Goal: Find specific page/section: Find specific page/section

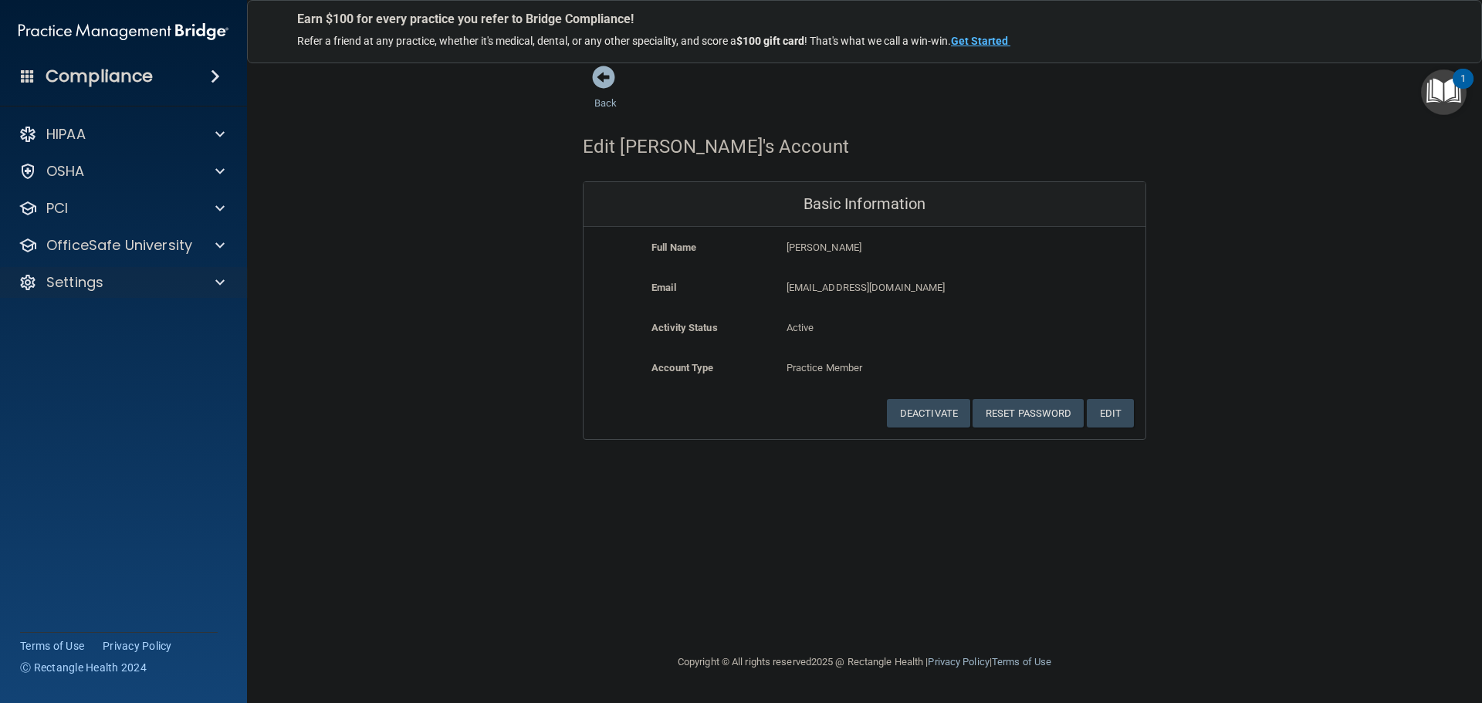
click at [153, 292] on div "Settings" at bounding box center [124, 282] width 248 height 31
click at [154, 278] on div "Settings" at bounding box center [102, 282] width 191 height 19
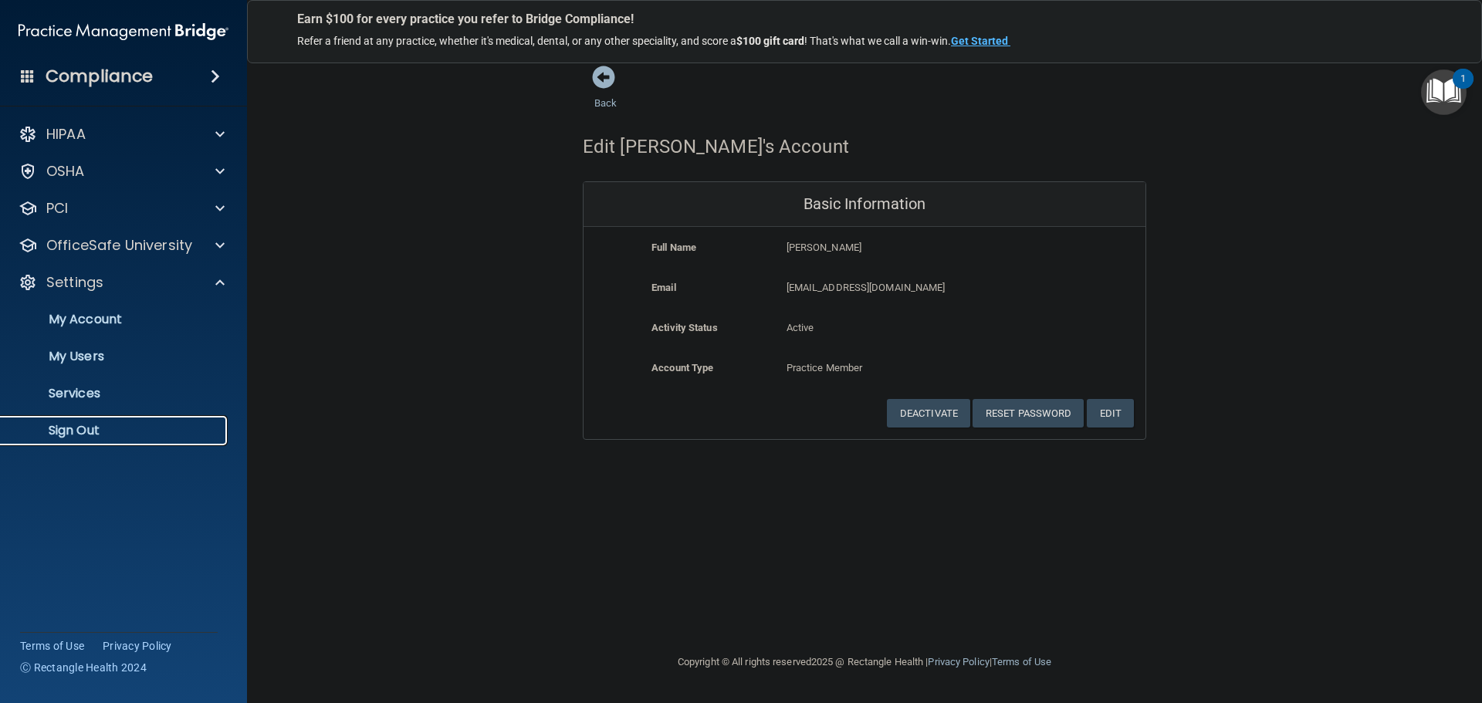
click at [79, 429] on p "Sign Out" at bounding box center [115, 430] width 211 height 15
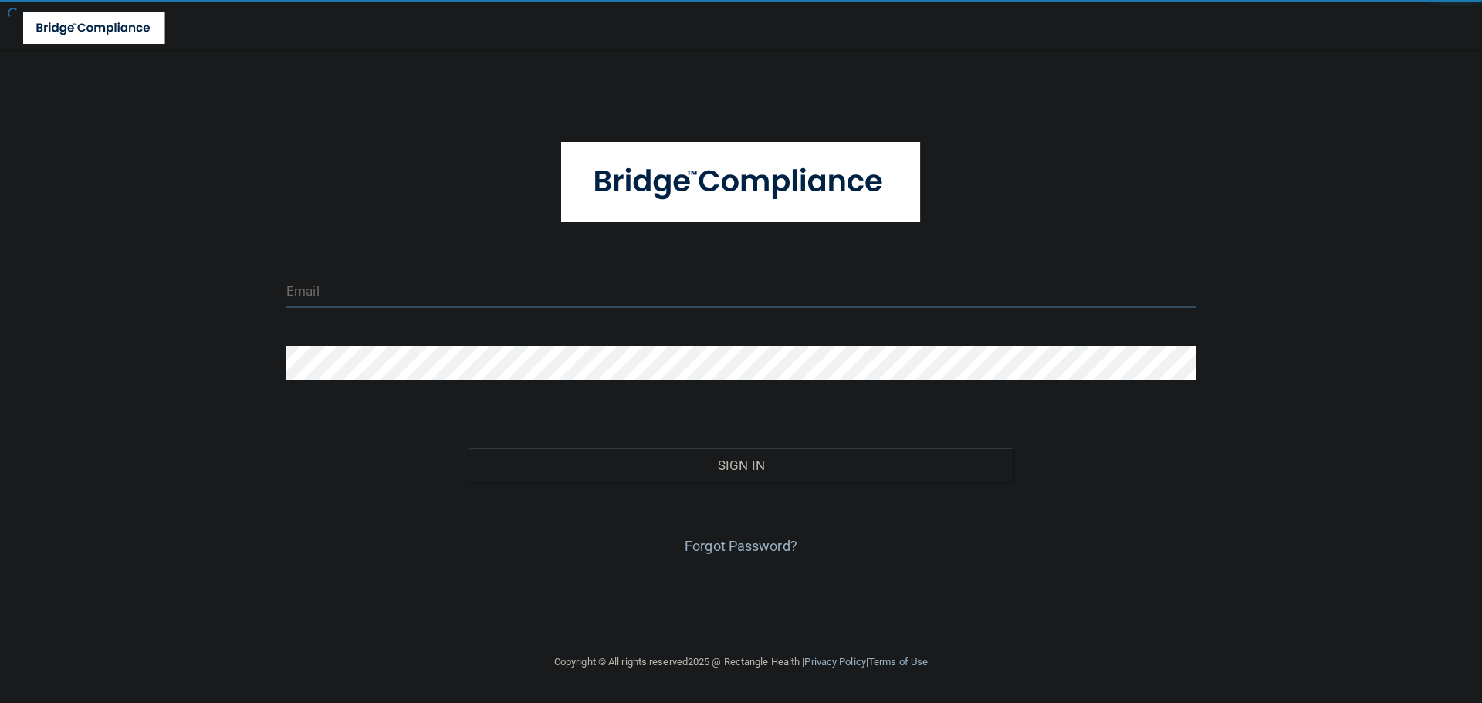
type input "cfletcher@rectanglehealth.com"
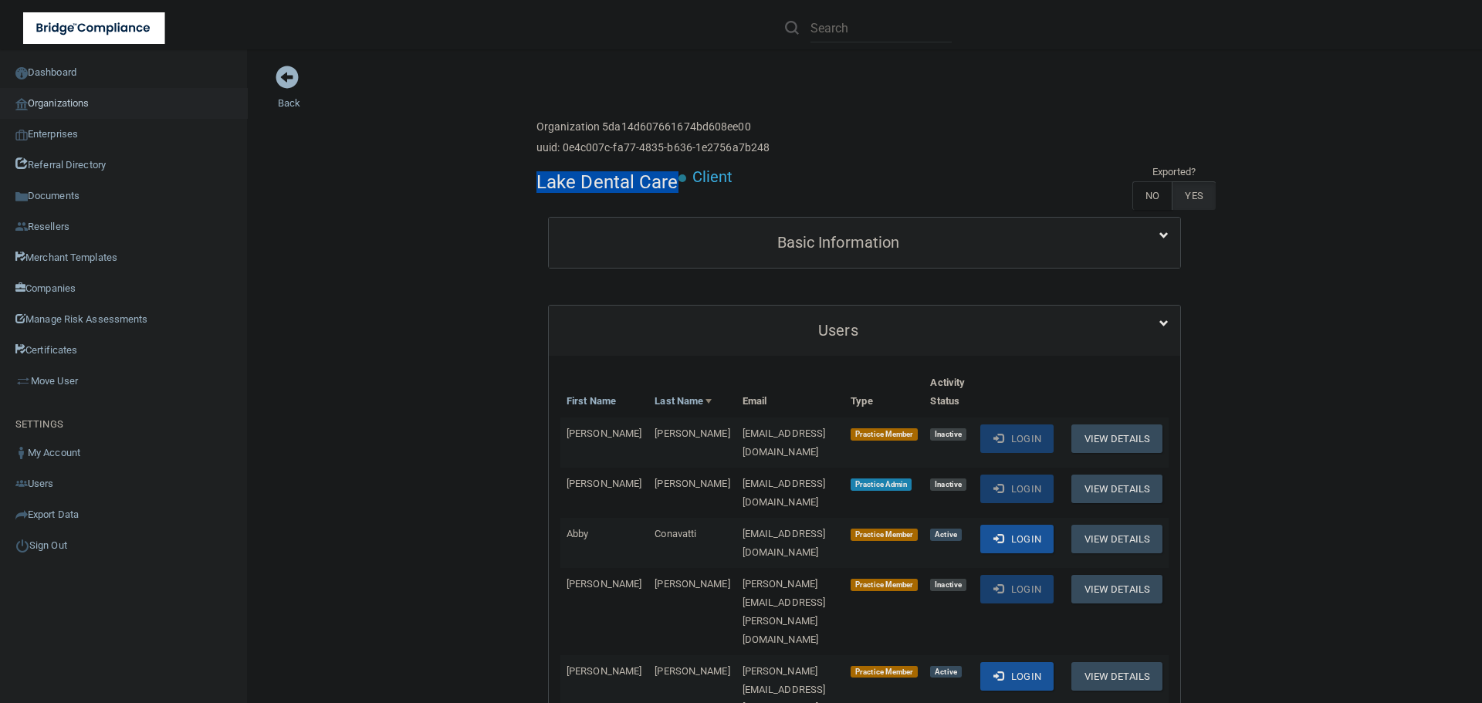
scroll to position [1543, 0]
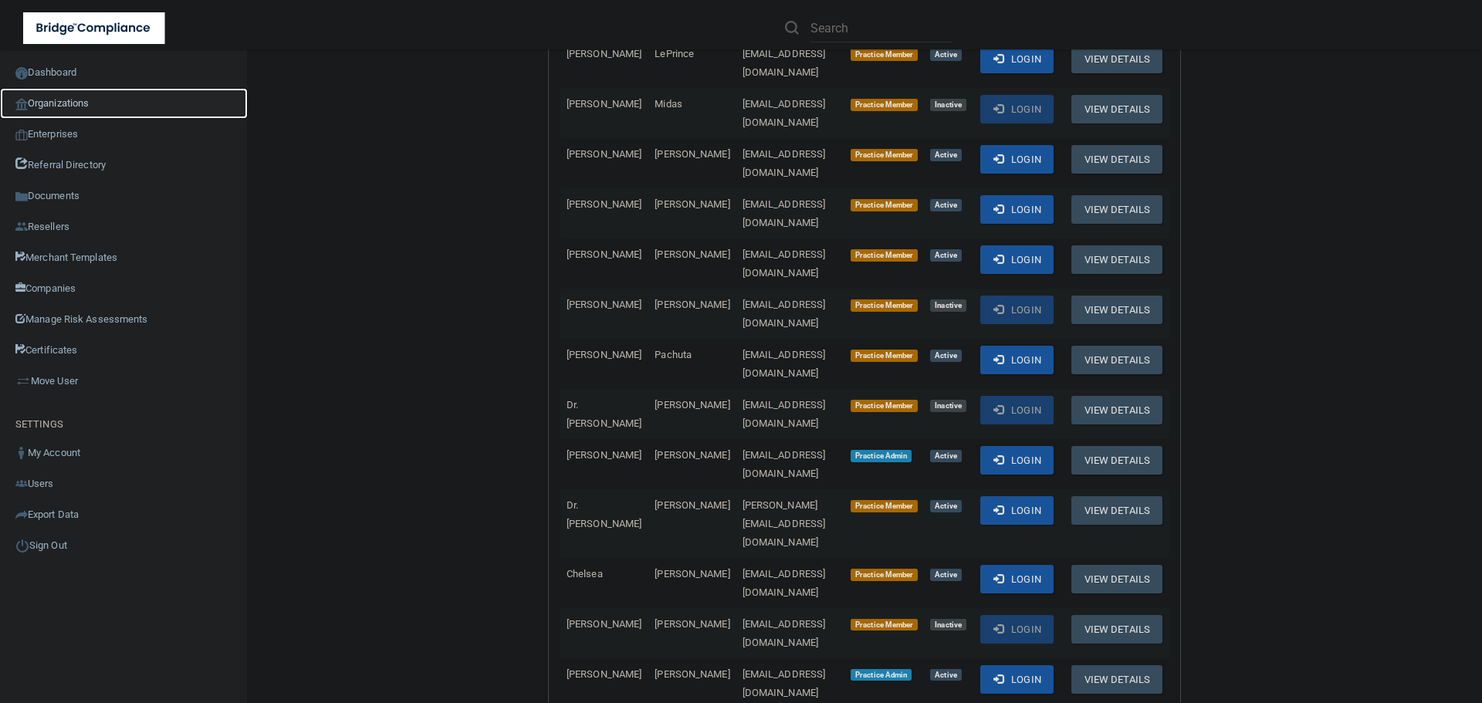
click at [70, 100] on link "Organizations" at bounding box center [124, 103] width 248 height 31
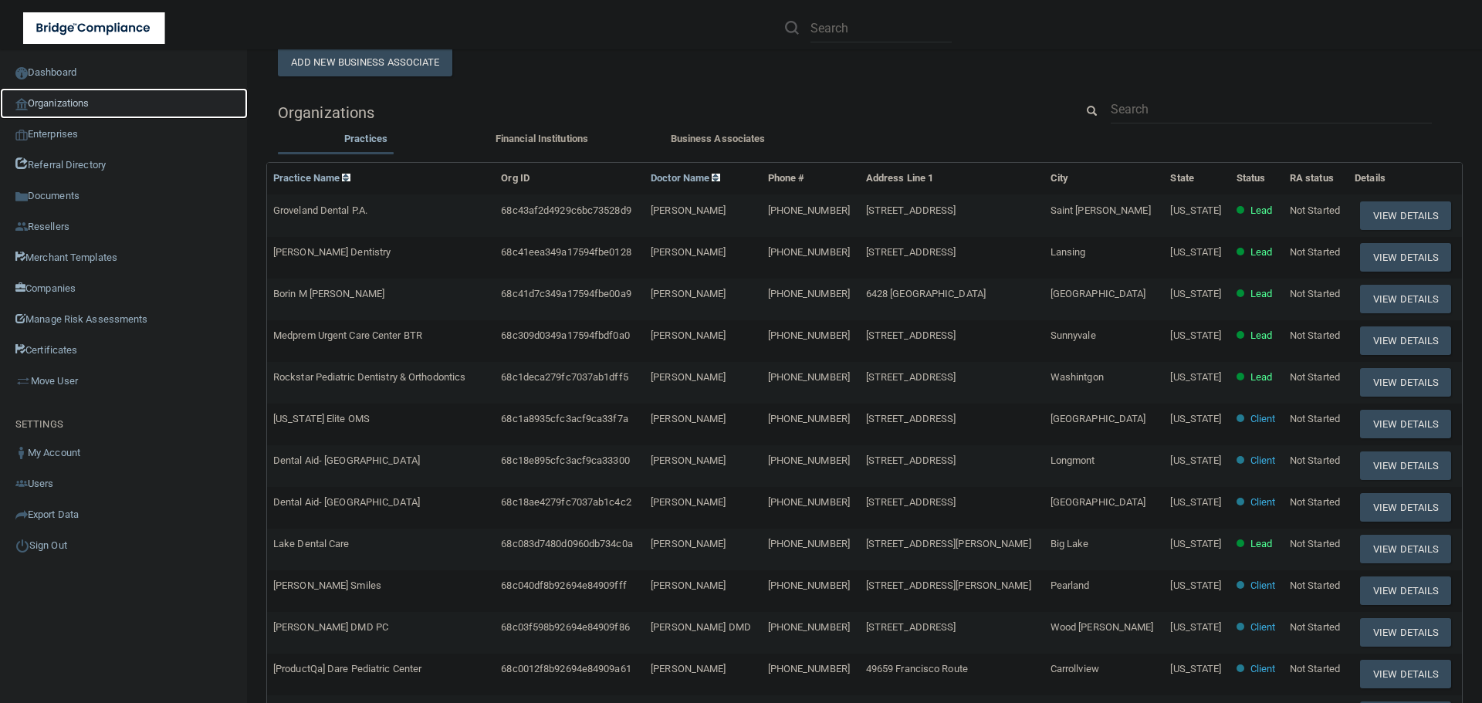
scroll to position [83, 0]
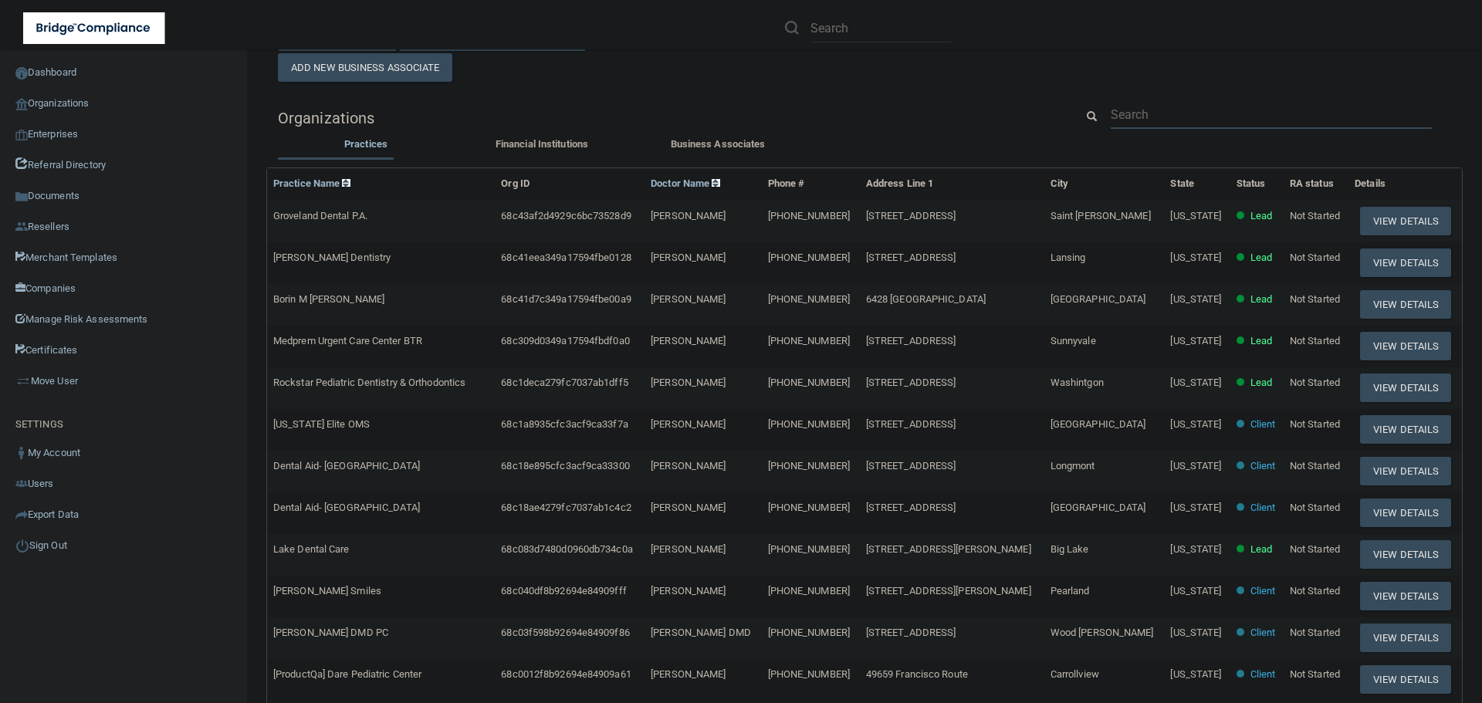
click at [1148, 107] on input "text" at bounding box center [1270, 114] width 321 height 29
paste input "[EMAIL_ADDRESS][DOMAIN_NAME]"
type input "[EMAIL_ADDRESS][DOMAIN_NAME]"
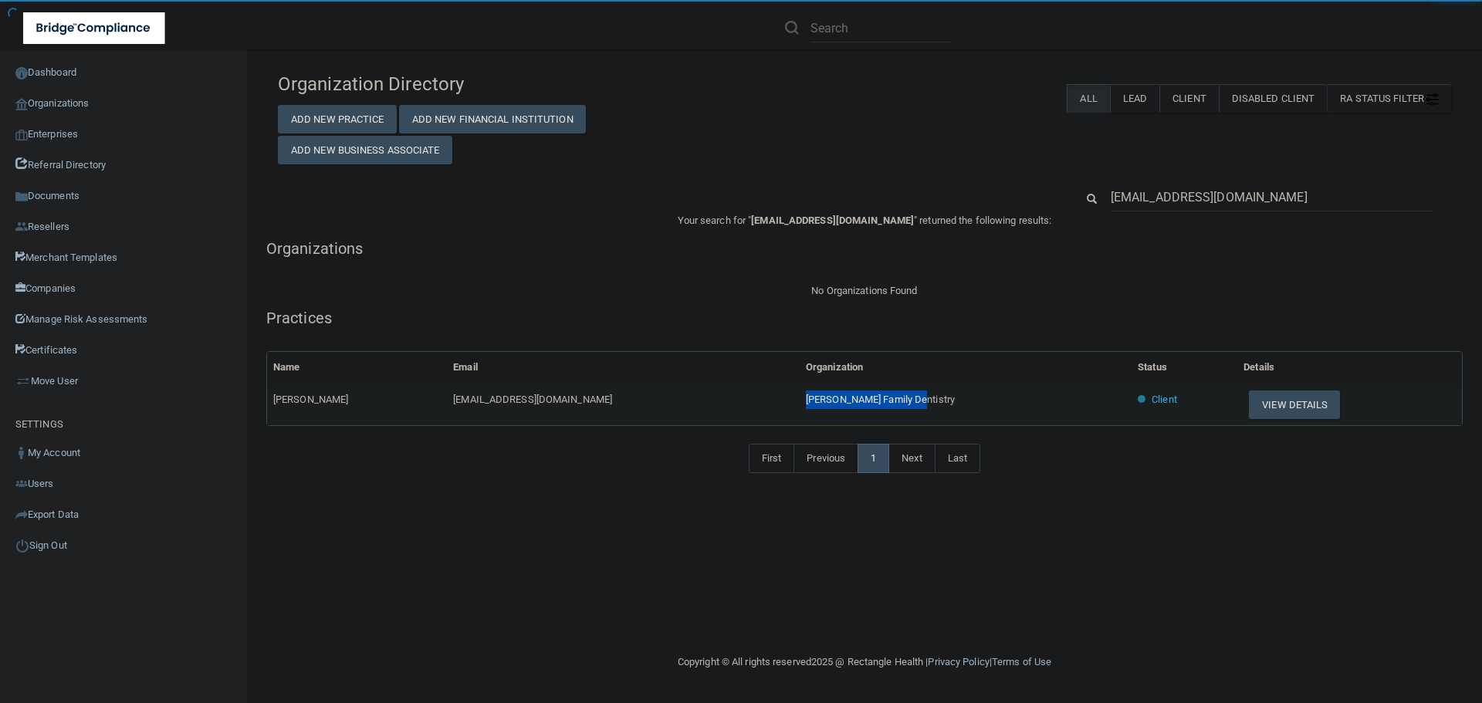
click at [786, 399] on tr "[PERSON_NAME] [EMAIL_ADDRESS][DOMAIN_NAME] [PERSON_NAME] Family Dentistry Clien…" at bounding box center [864, 405] width 1195 height 42
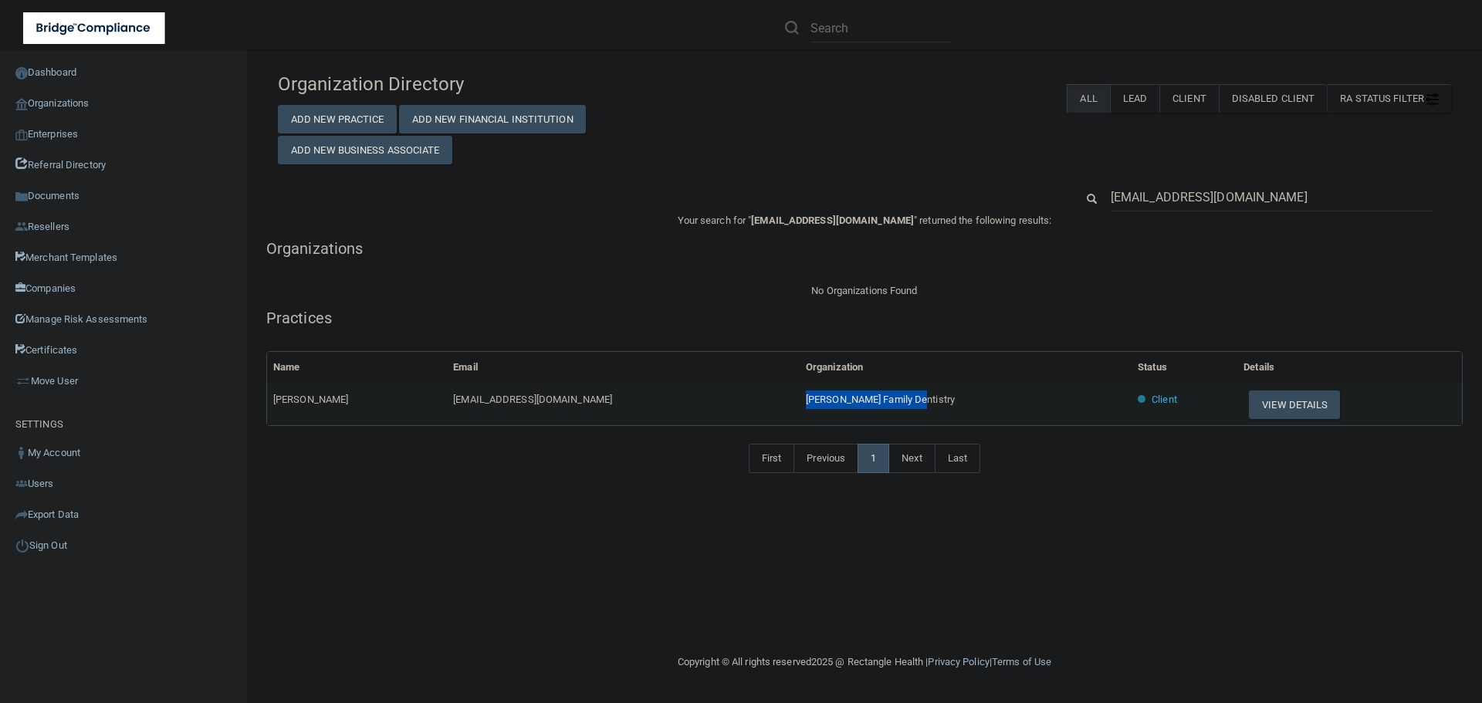
copy tr "[PERSON_NAME] Family Dentistry"
click at [1162, 205] on input "[EMAIL_ADDRESS][DOMAIN_NAME]" at bounding box center [1270, 197] width 321 height 29
paste input "drchrislopezdmd@gmai"
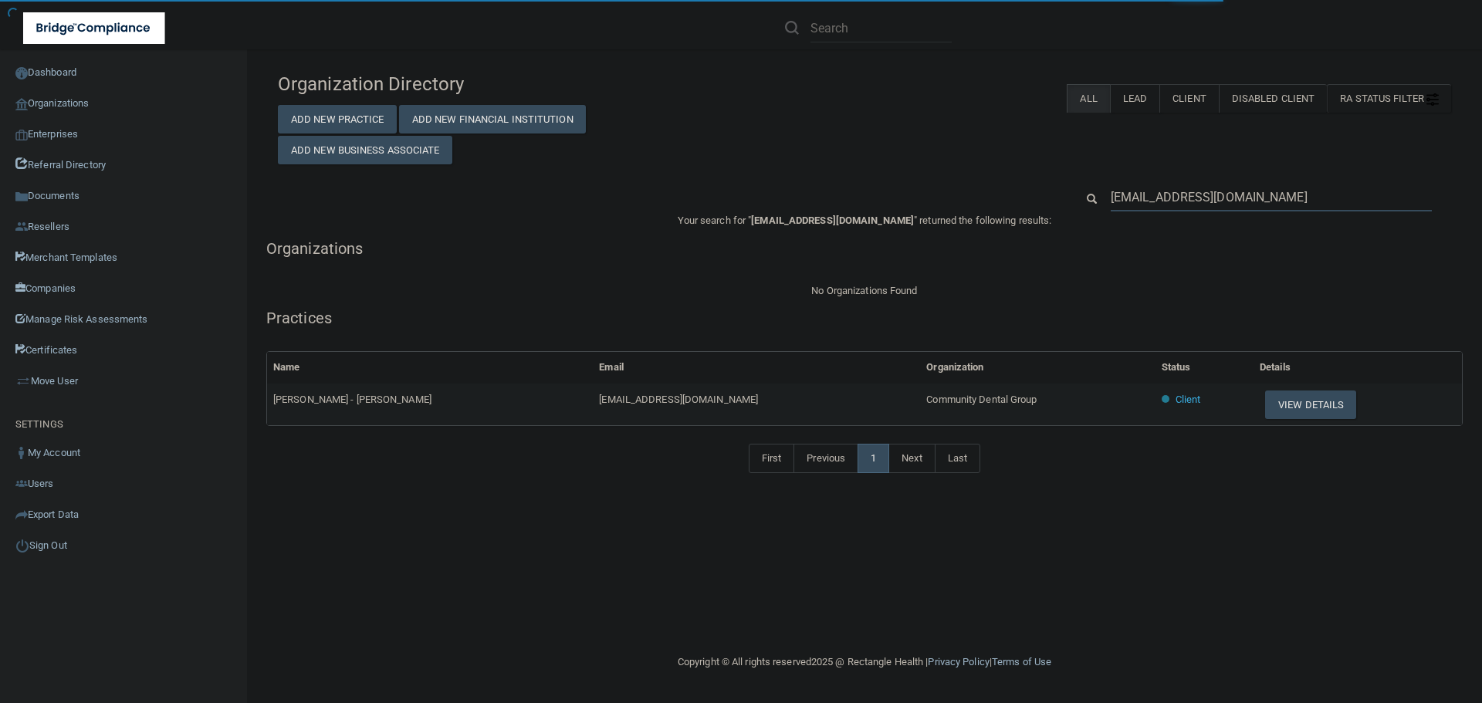
type input "[EMAIL_ADDRESS][DOMAIN_NAME]"
drag, startPoint x: 995, startPoint y: 404, endPoint x: 820, endPoint y: 404, distance: 175.9
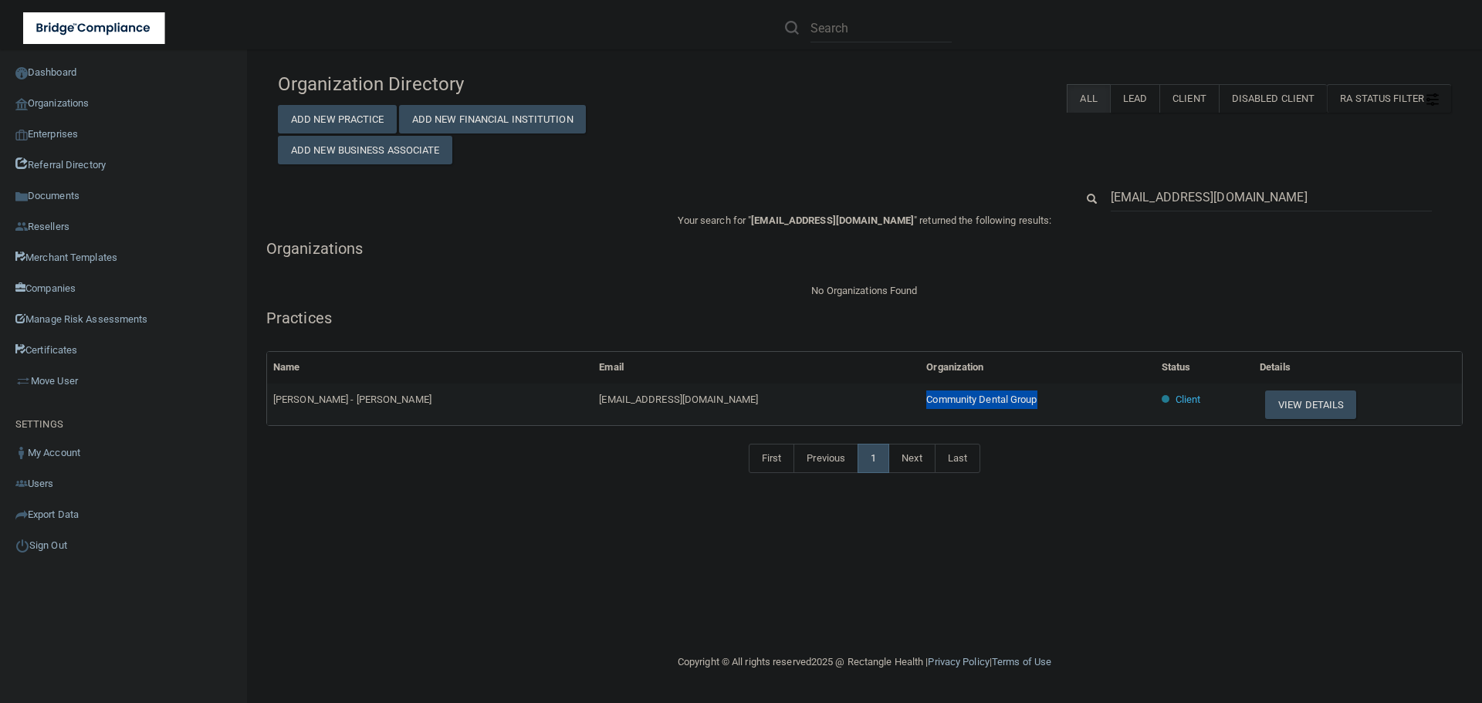
drag, startPoint x: 995, startPoint y: 401, endPoint x: 823, endPoint y: 401, distance: 172.1
click at [823, 401] on tr "[PERSON_NAME] - [PERSON_NAME] [EMAIL_ADDRESS][DOMAIN_NAME] Community Dental Gro…" at bounding box center [864, 405] width 1195 height 42
copy tr "Community Dental Group"
click at [1283, 410] on button "View Details" at bounding box center [1310, 404] width 91 height 29
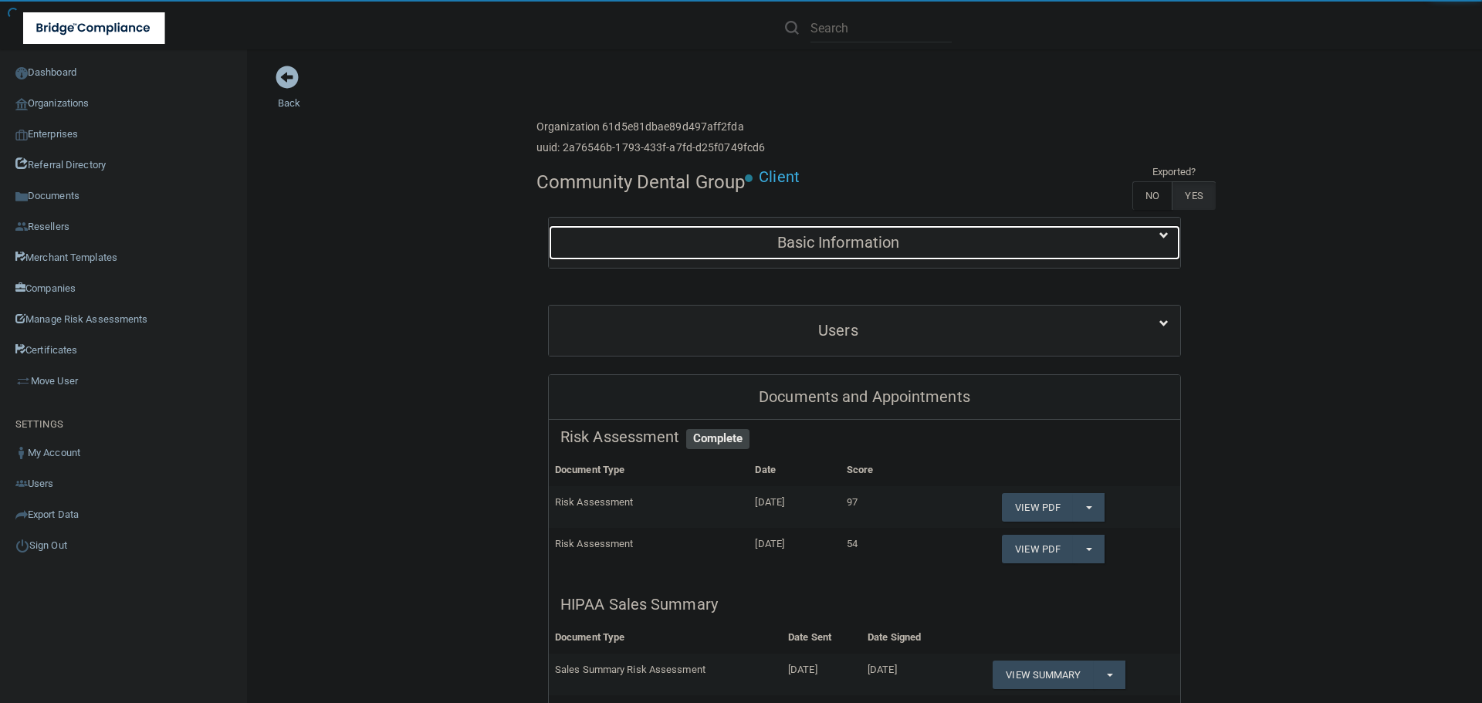
click at [759, 255] on div "Basic Information" at bounding box center [838, 242] width 579 height 35
